Goal: Task Accomplishment & Management: Use online tool/utility

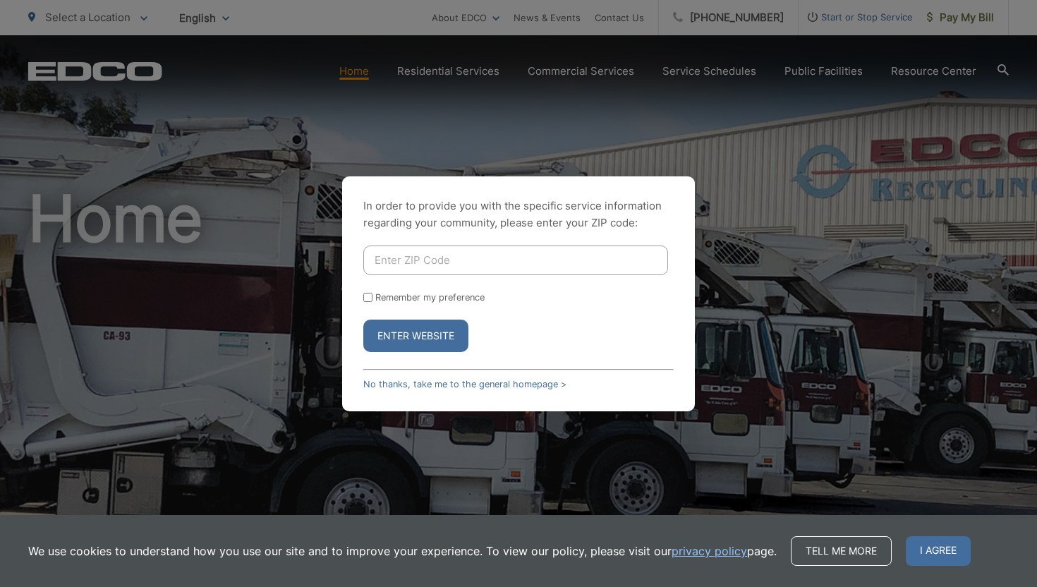
click at [413, 260] on input "Enter ZIP Code" at bounding box center [515, 260] width 305 height 30
type input "92020"
click at [432, 342] on button "Enter Website" at bounding box center [415, 335] width 105 height 32
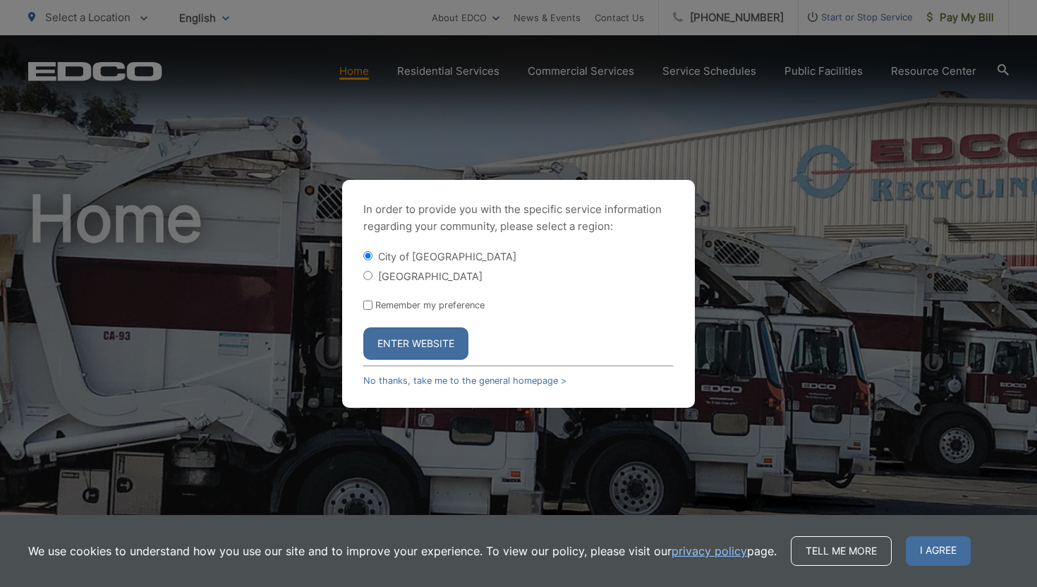
click at [427, 337] on button "Enter Website" at bounding box center [415, 343] width 105 height 32
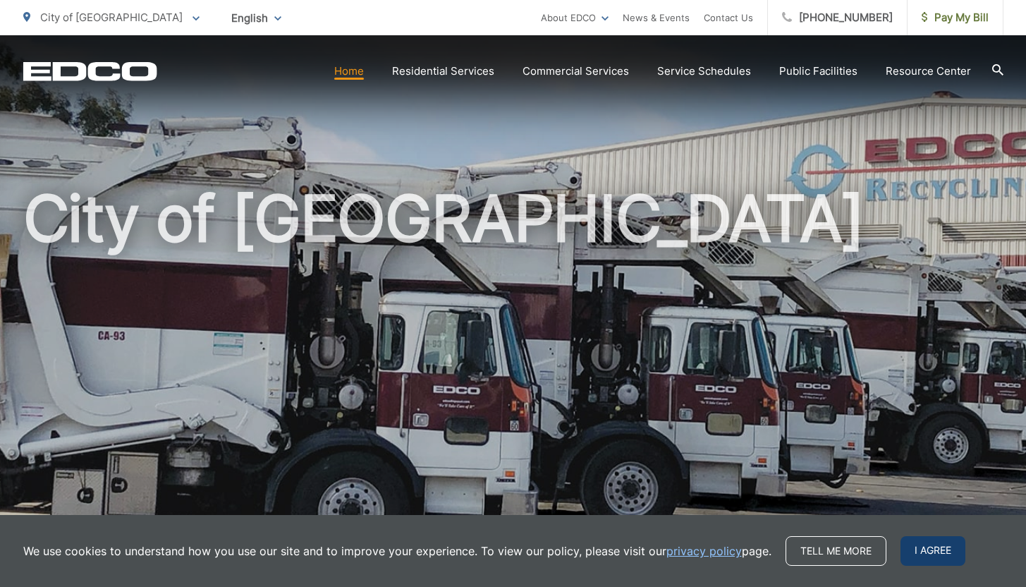
click at [941, 549] on span "I agree" at bounding box center [932, 551] width 65 height 30
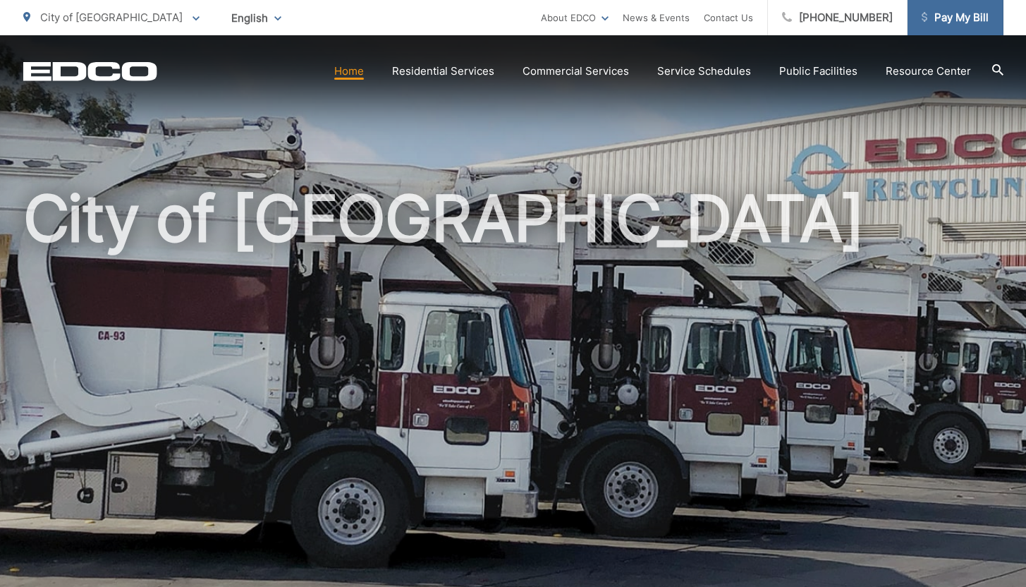
click at [985, 16] on span "Pay My Bill" at bounding box center [955, 17] width 67 height 17
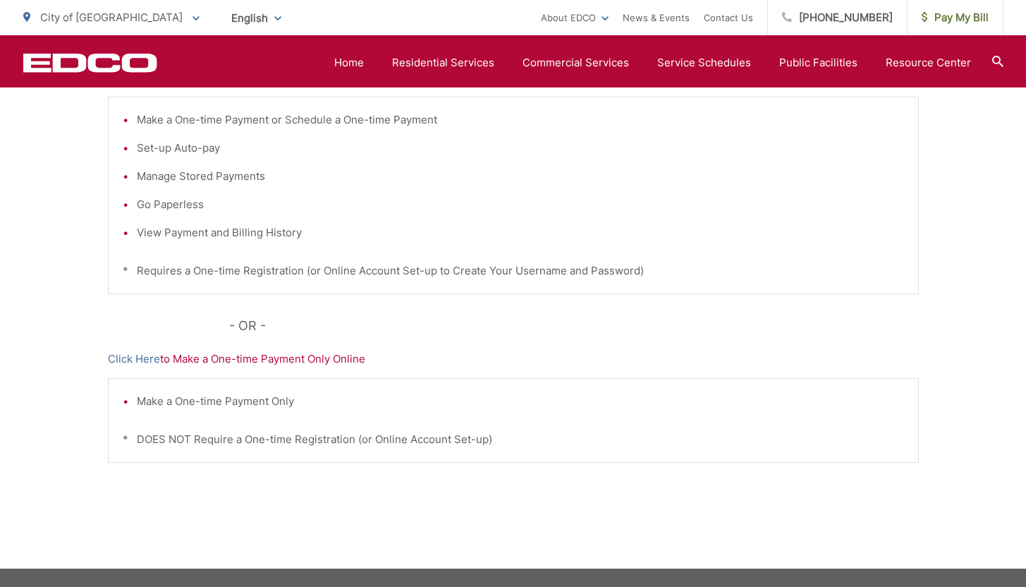
scroll to position [345, 0]
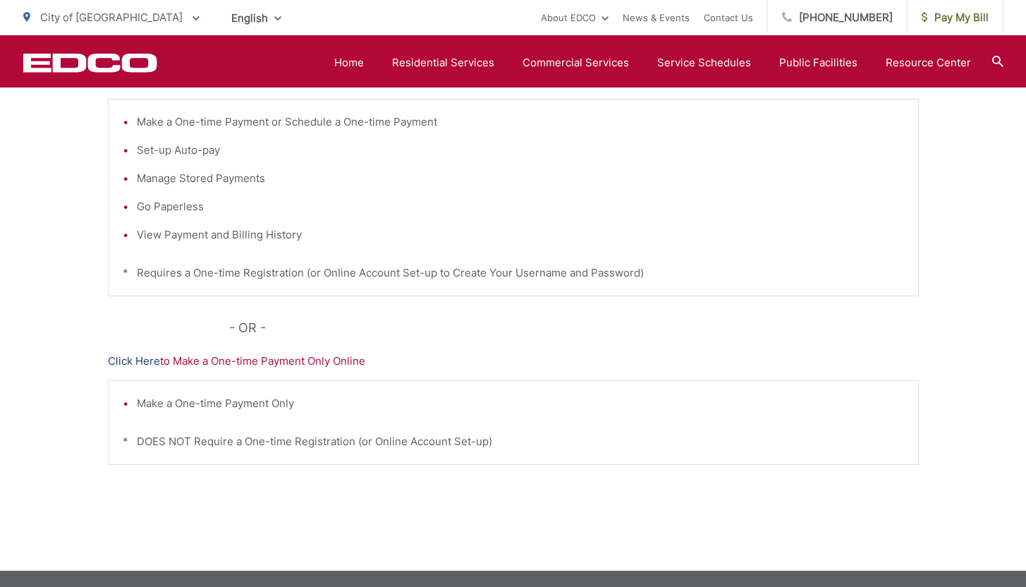
click at [139, 361] on link "Click Here" at bounding box center [134, 361] width 52 height 17
